Goal: Information Seeking & Learning: Learn about a topic

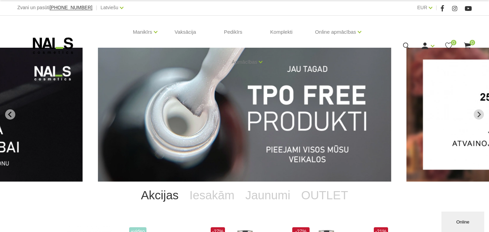
click at [405, 44] on icon at bounding box center [406, 45] width 9 height 9
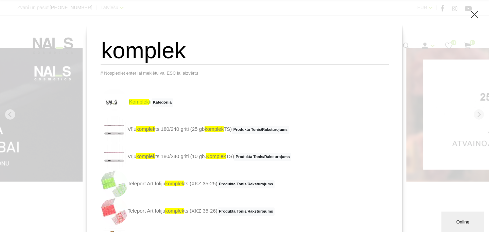
type input "komplek"
click at [144, 103] on span "komplek" at bounding box center [139, 102] width 20 height 6
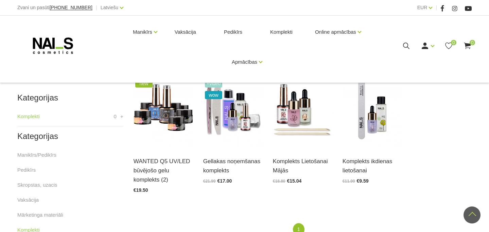
scroll to position [145, 0]
click at [164, 3] on div "Zvani un pasūti +37120446646 | Latviešu Latviešu Russian English EUR EUR |" at bounding box center [244, 8] width 489 height 16
click at [387, 79] on div "Manikīrs Gēllakas Bāzes, topi un praimeri Gēlu sistēmas Dizaina sistēmas Dažādi…" at bounding box center [244, 49] width 489 height 67
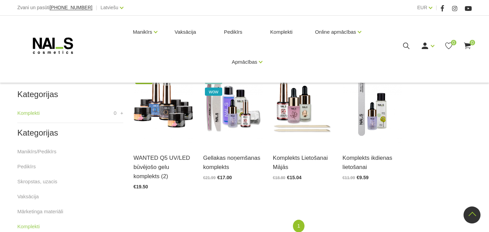
scroll to position [148, 0]
click at [173, 115] on img at bounding box center [164, 103] width 60 height 82
click at [310, 161] on link "Atvērt un izvēlēties" at bounding box center [298, 158] width 51 height 10
click at [291, 108] on img at bounding box center [303, 103] width 60 height 82
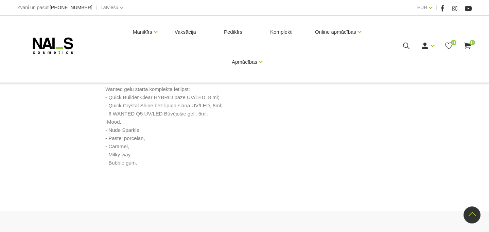
scroll to position [308, 0]
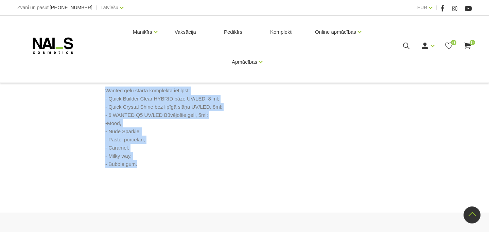
drag, startPoint x: 106, startPoint y: 89, endPoint x: 153, endPoint y: 166, distance: 89.9
click at [153, 166] on p "Wanted gelu starta komplekta ietilpst: - Quick Builder Clear HYBRID bāze UV/LED…" at bounding box center [244, 127] width 279 height 82
copy p "Wanted gelu starta komplekta ietilpst: - Quick Builder Clear HYBRID bāze UV/LED…"
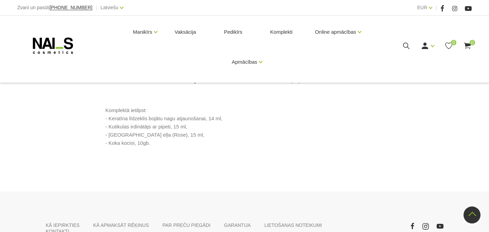
scroll to position [294, 0]
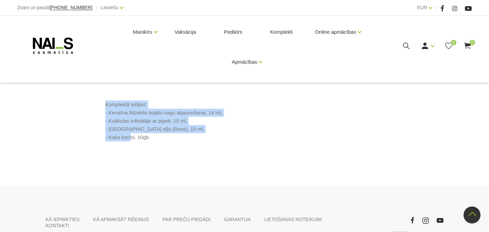
drag, startPoint x: 104, startPoint y: 105, endPoint x: 166, endPoint y: 137, distance: 69.4
click at [166, 137] on div "Komplektā ietilpst: - Keratīna līdzeklis bojātu nagu atjaunošanai, 14 ml, - Kut…" at bounding box center [245, 125] width 398 height 51
copy p "Komplektā ietilpst: - Keratīna līdzeklis bojātu nagu atjaunošanai, 14 ml, - Kut…"
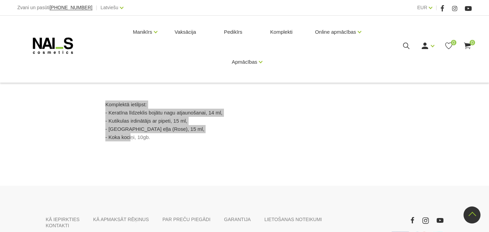
click at [483, 125] on div "1 2 Komplekts Lietošanai Mājās € 15.04 €18.80 Izvēlēties: Komplekts Lietošanai …" at bounding box center [244, 1] width 489 height 302
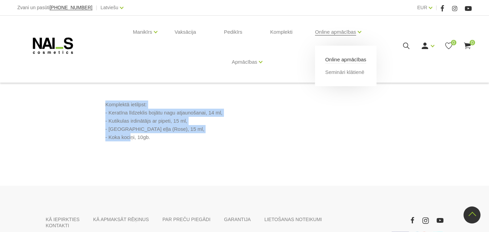
click at [360, 56] on link "Online apmācības" at bounding box center [345, 59] width 41 height 7
